Goal: Transaction & Acquisition: Purchase product/service

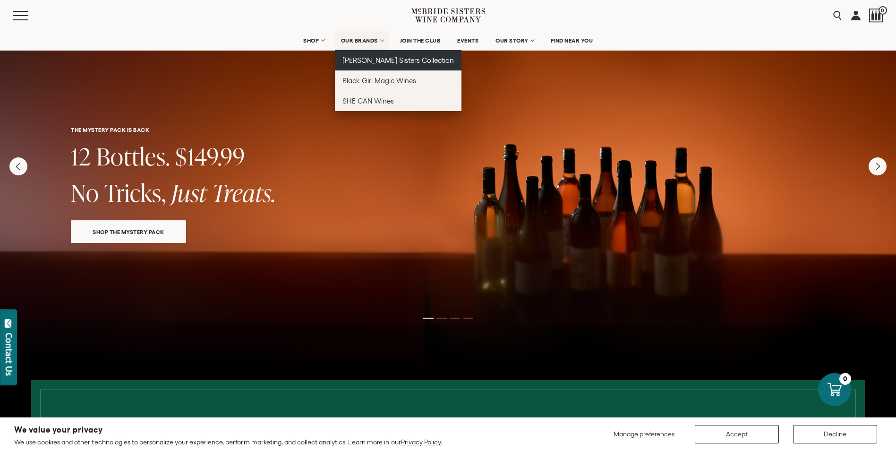
click at [360, 60] on span "[PERSON_NAME] Sisters Collection" at bounding box center [398, 60] width 112 height 8
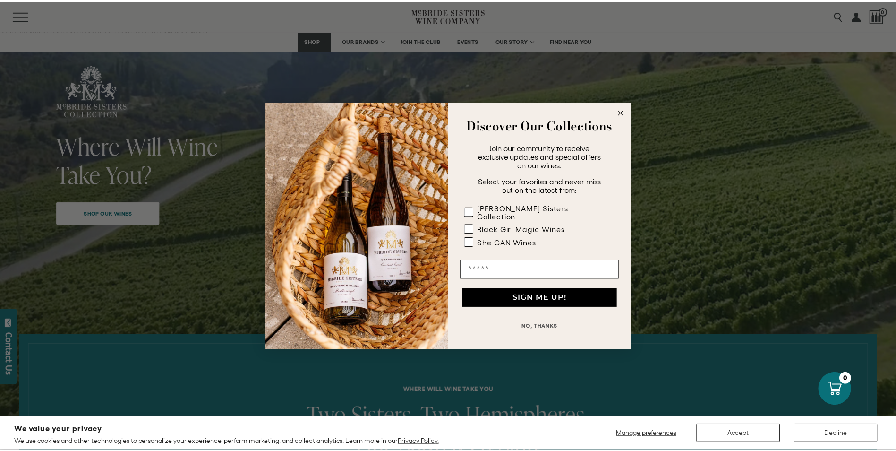
scroll to position [94, 0]
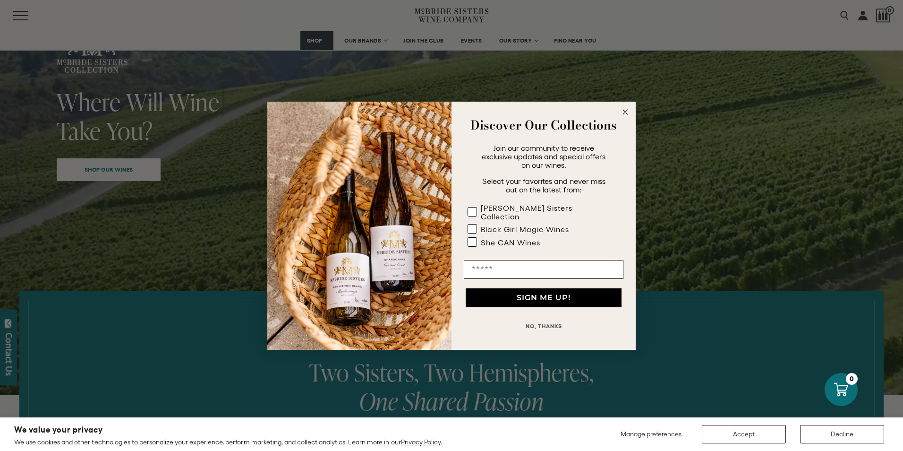
click at [628, 117] on circle "Close dialog" at bounding box center [625, 111] width 11 height 11
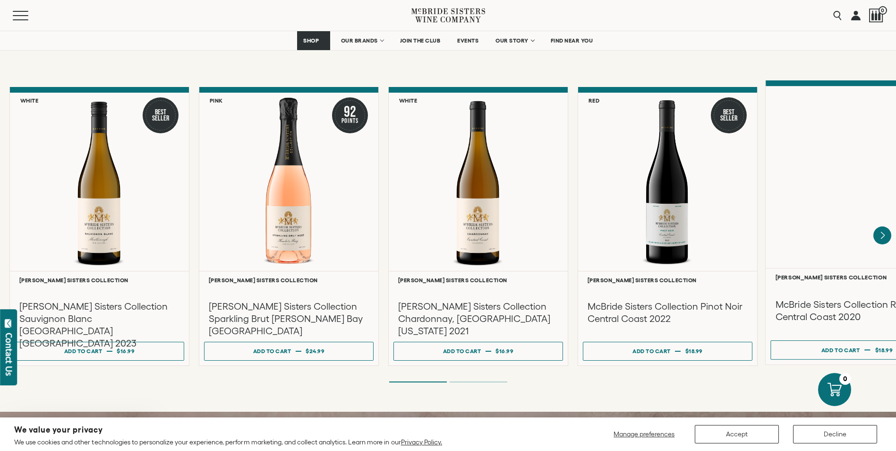
scroll to position [756, 0]
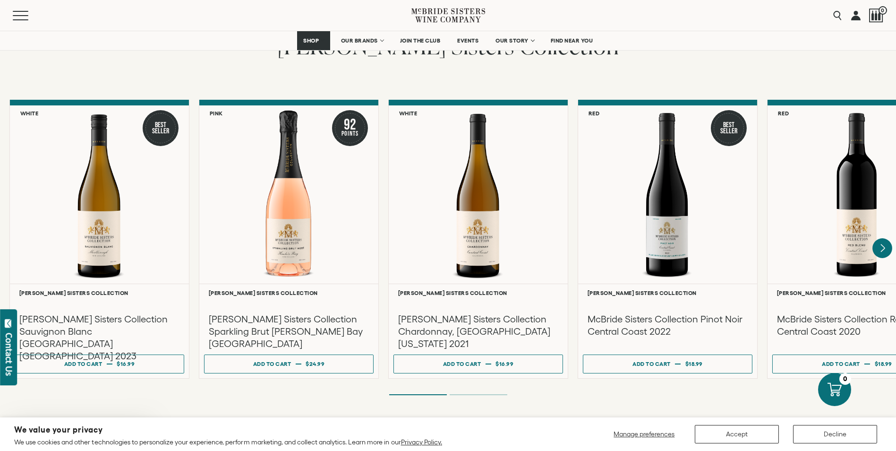
click at [881, 238] on icon "Next" at bounding box center [882, 248] width 20 height 20
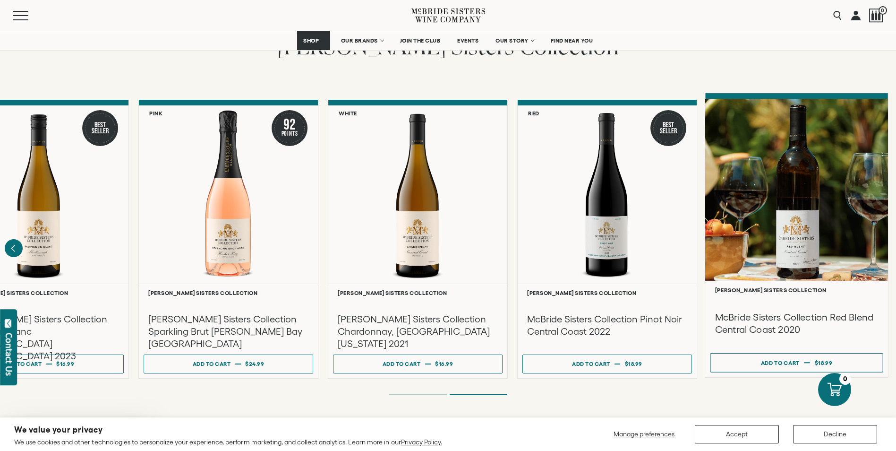
click at [881, 237] on div at bounding box center [796, 190] width 183 height 182
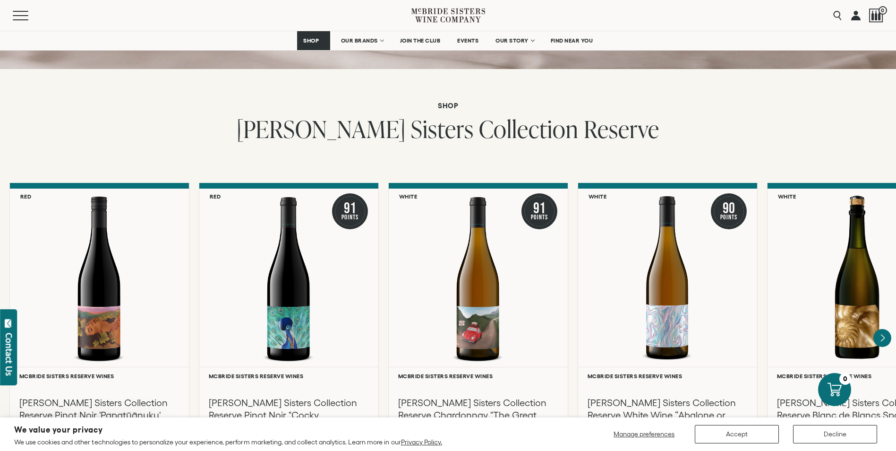
scroll to position [1511, 0]
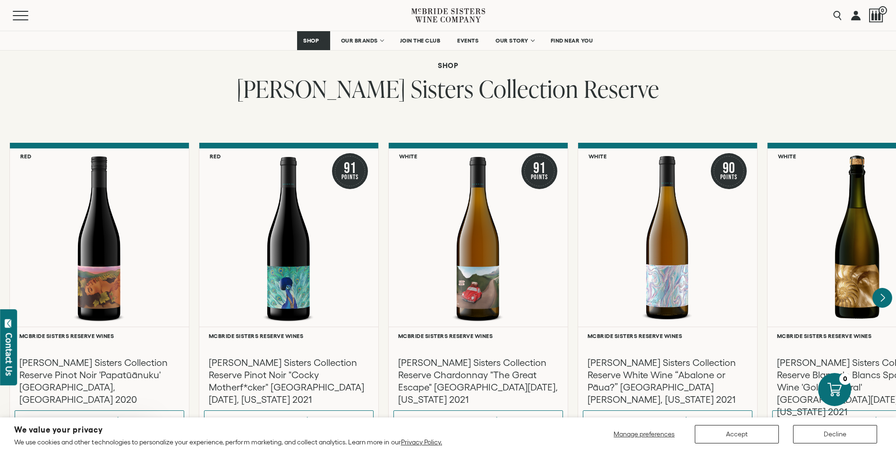
click at [877, 289] on icon "Next" at bounding box center [882, 298] width 20 height 20
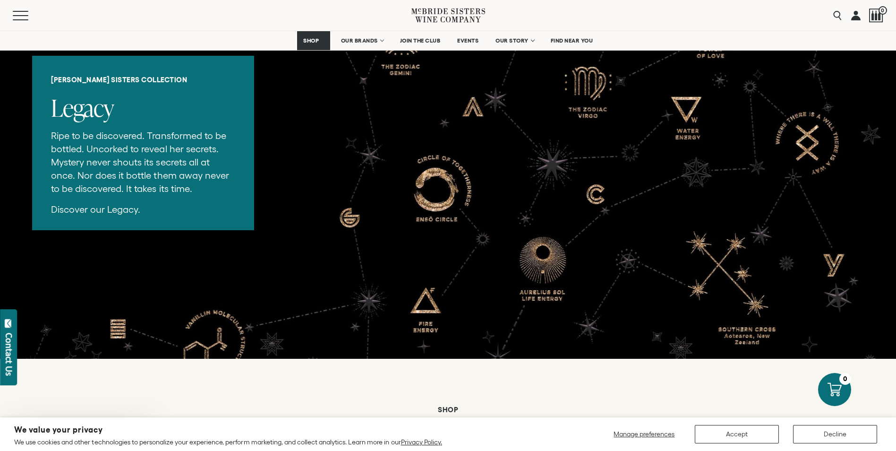
scroll to position [1700, 0]
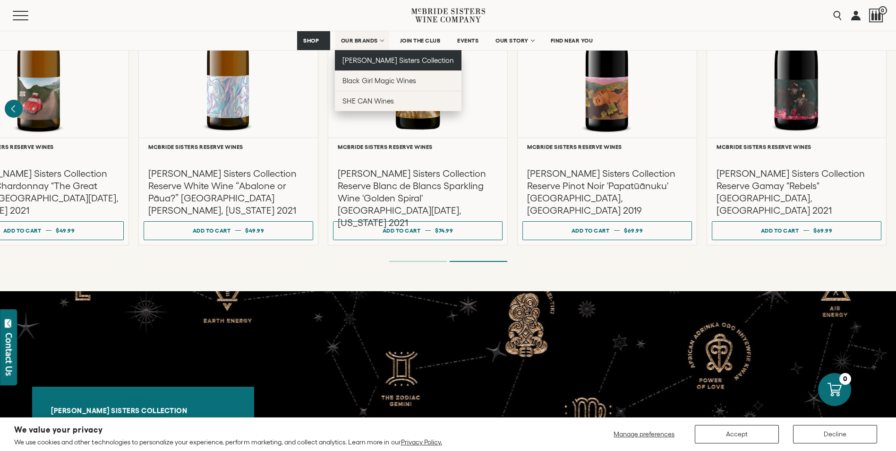
click at [366, 56] on link "[PERSON_NAME] Sisters Collection" at bounding box center [398, 60] width 127 height 20
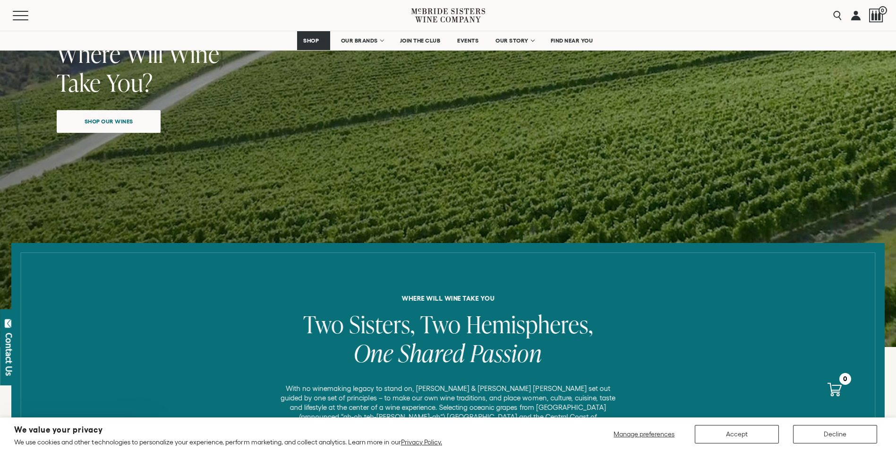
scroll to position [142, 0]
click at [80, 113] on span "Shop our wines" at bounding box center [109, 120] width 82 height 18
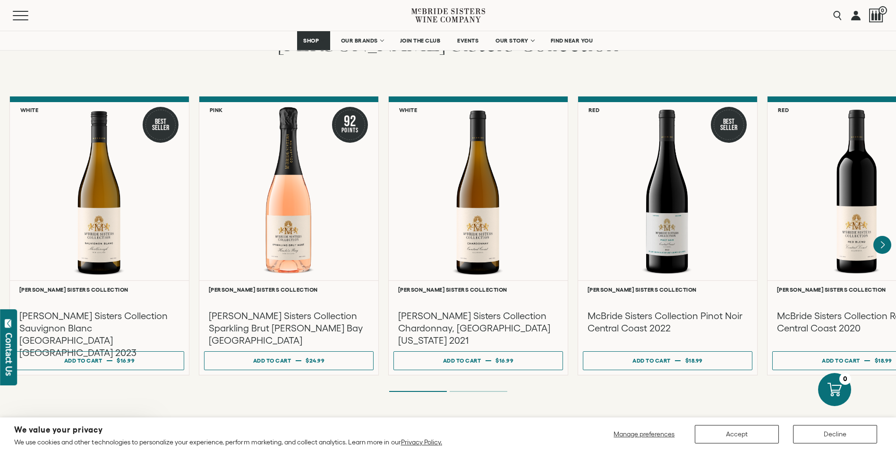
scroll to position [760, 0]
